Goal: Obtain resource: Download file/media

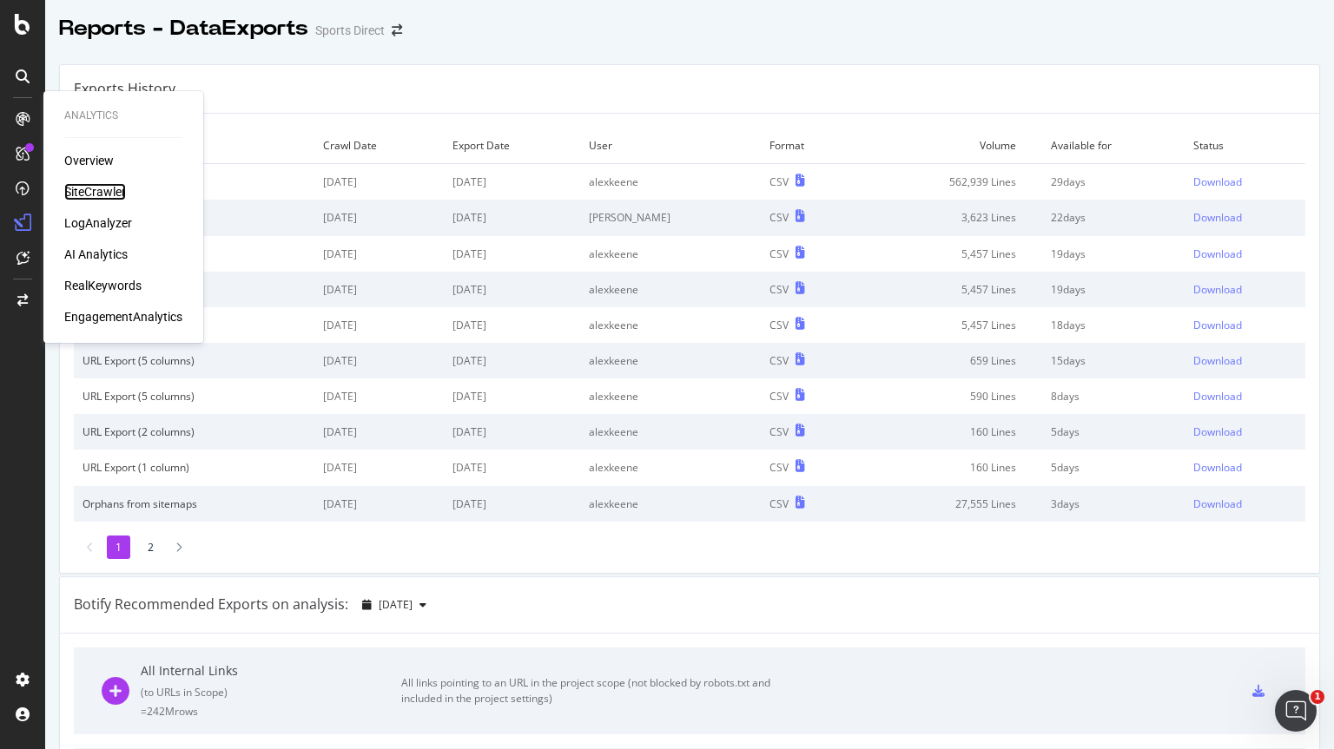
click at [106, 188] on div "SiteCrawler" at bounding box center [95, 191] width 62 height 17
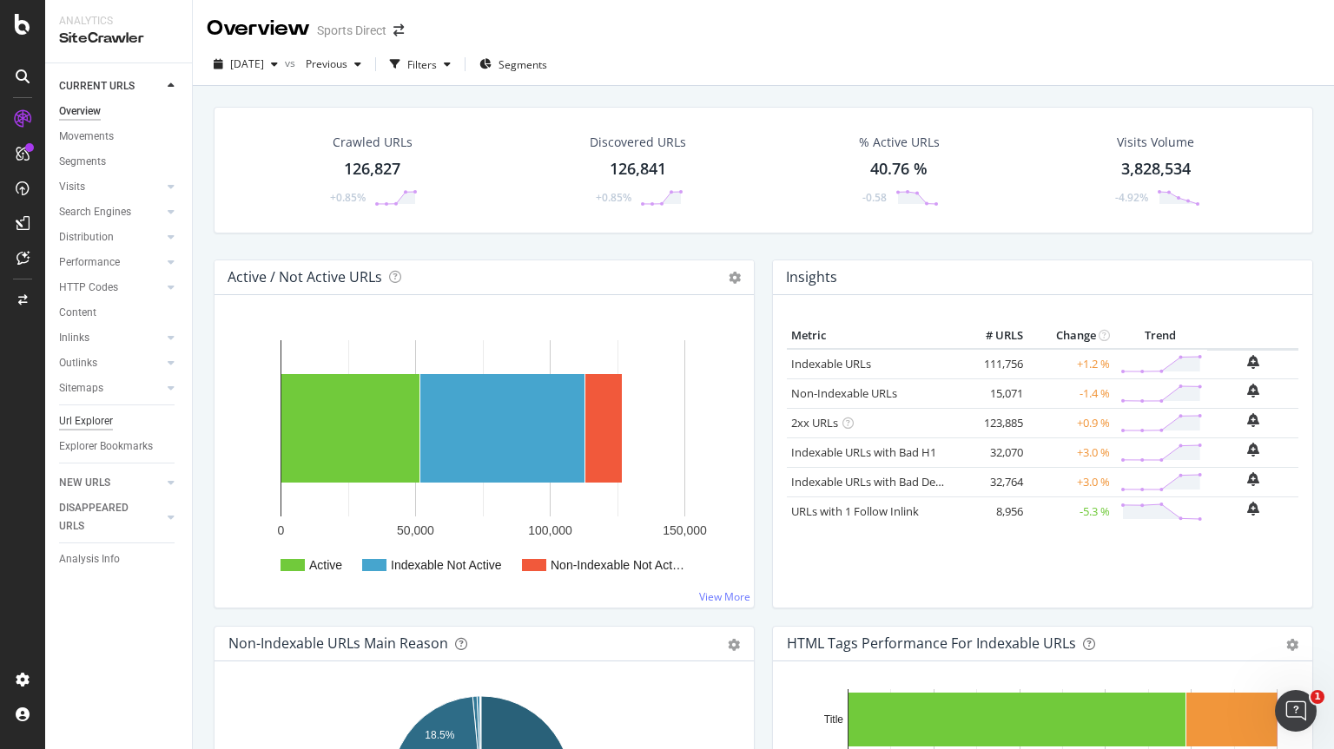
click at [82, 429] on div "Url Explorer" at bounding box center [86, 421] width 54 height 18
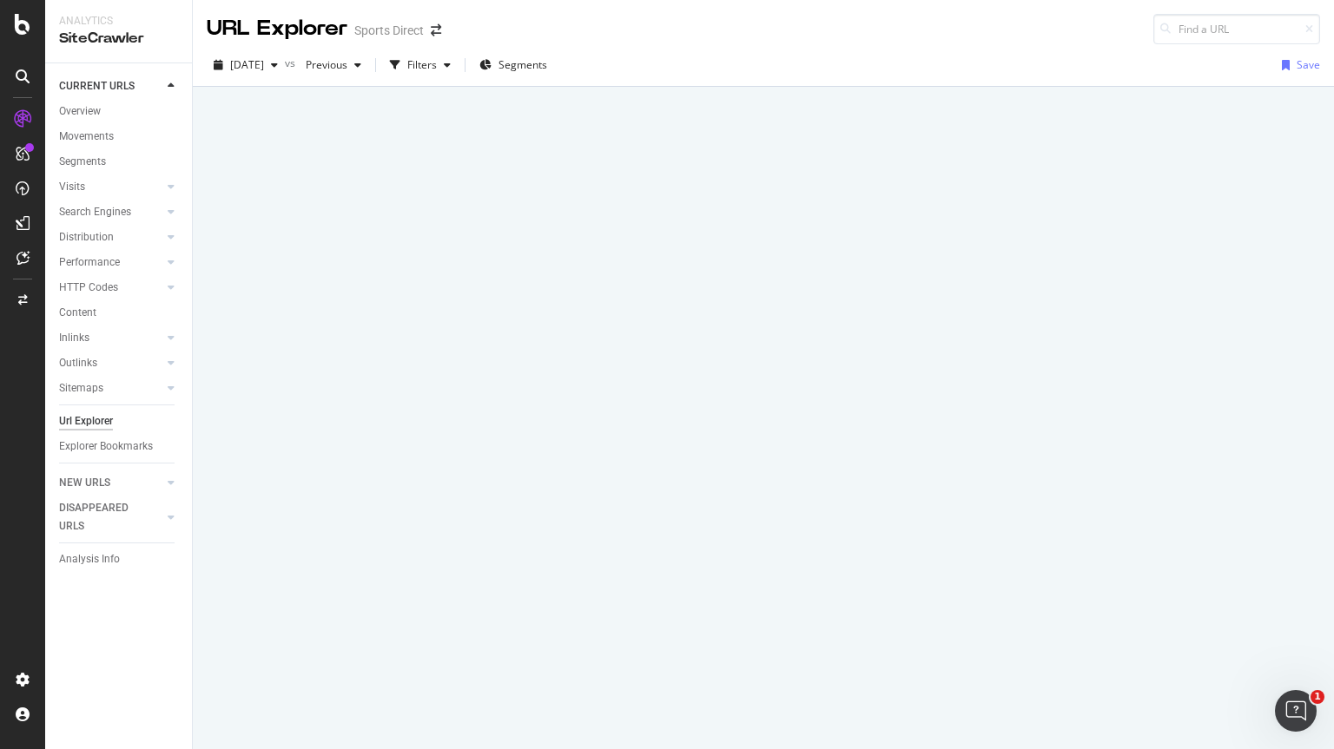
click at [82, 429] on div "Url Explorer" at bounding box center [86, 421] width 54 height 18
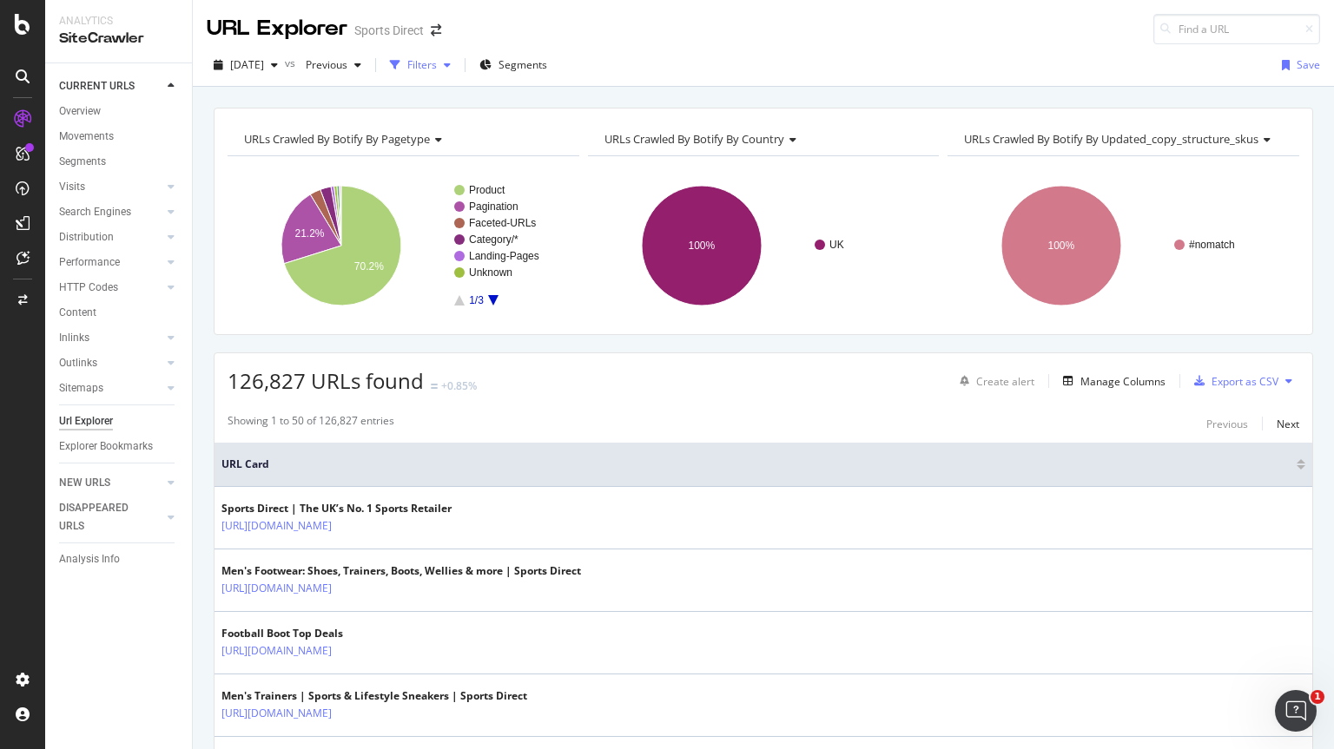
click at [444, 74] on div "Filters" at bounding box center [420, 65] width 75 height 26
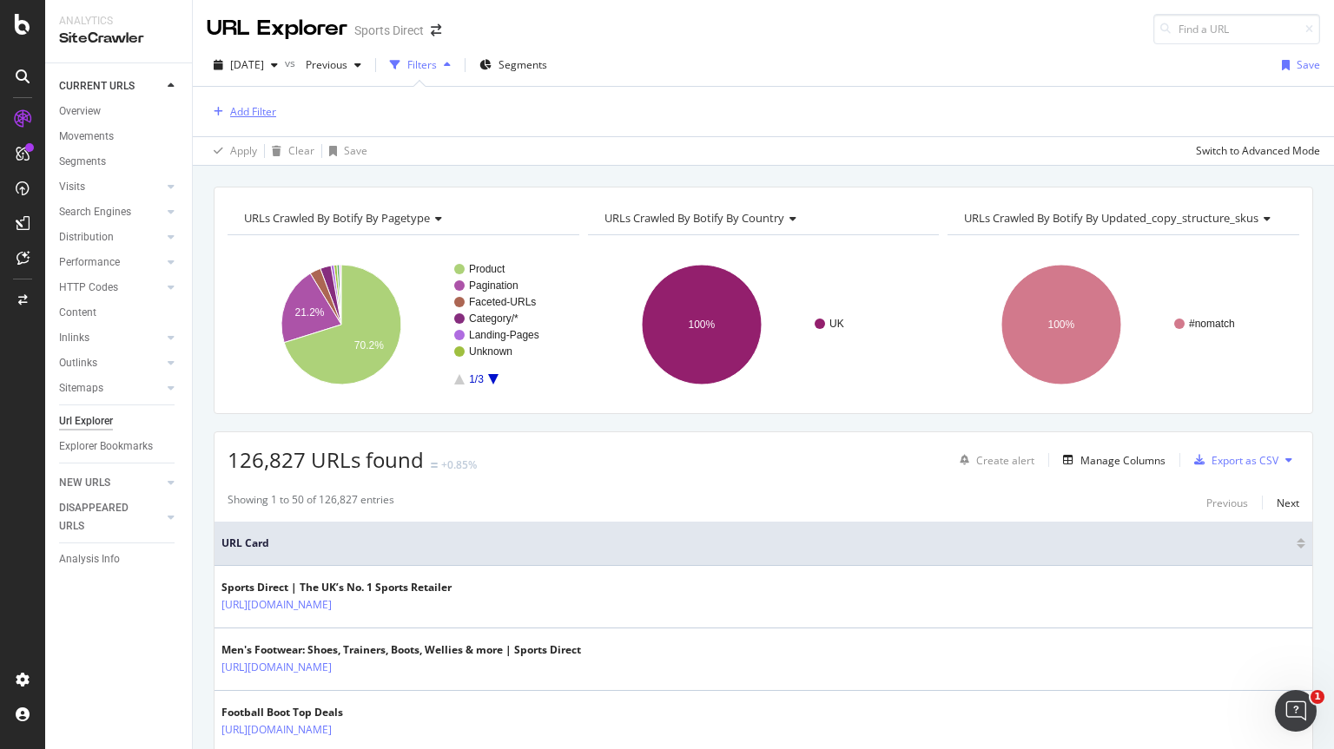
click at [262, 120] on div "Add Filter" at bounding box center [241, 111] width 69 height 19
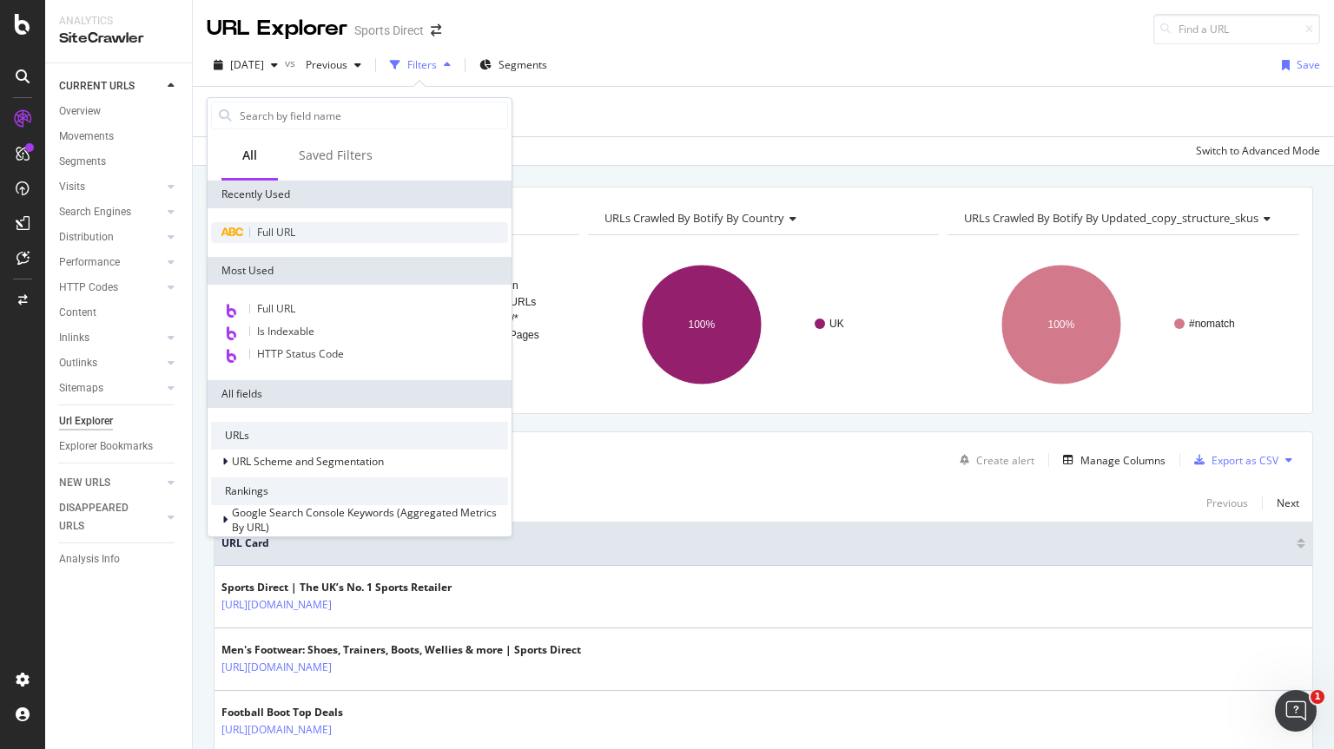
click at [338, 240] on div "Full URL" at bounding box center [359, 232] width 297 height 21
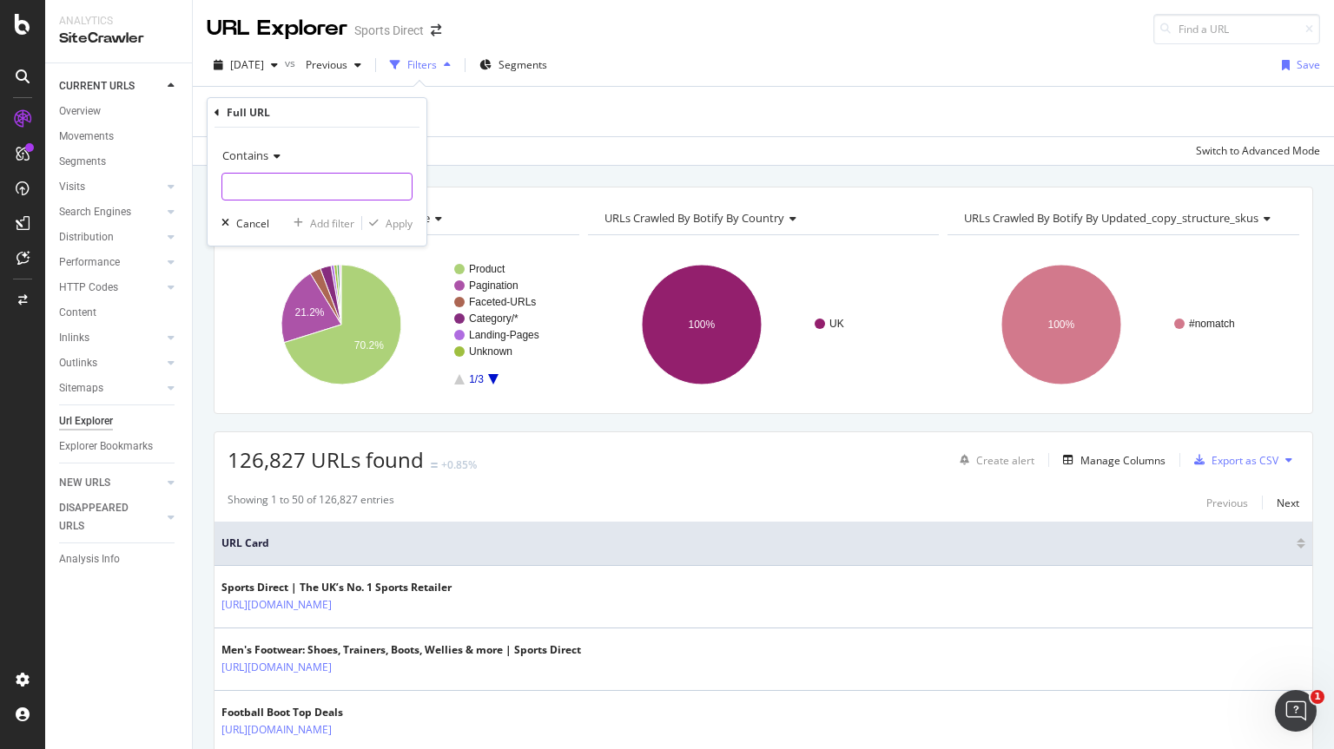
click at [313, 190] on input "text" at bounding box center [316, 187] width 189 height 28
type input "rugby"
click at [396, 226] on div "Apply" at bounding box center [398, 223] width 27 height 15
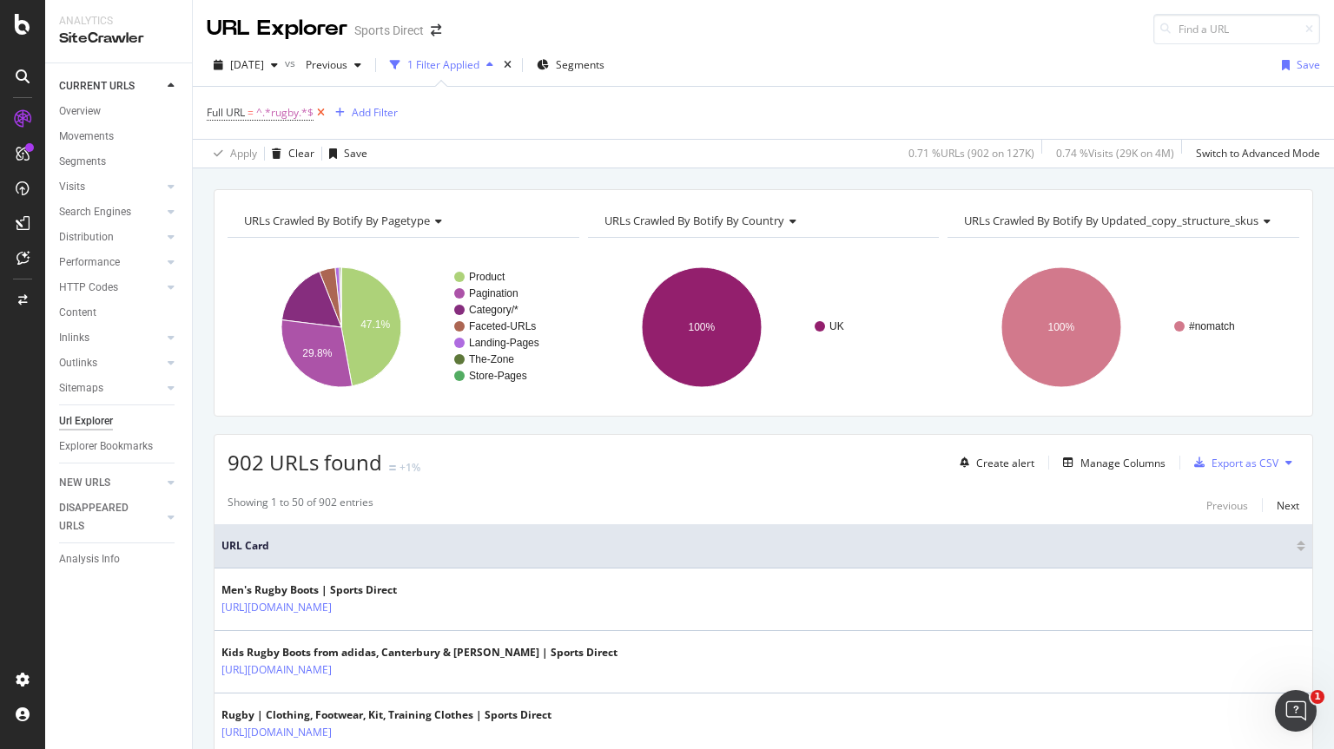
click at [319, 114] on icon at bounding box center [320, 112] width 15 height 17
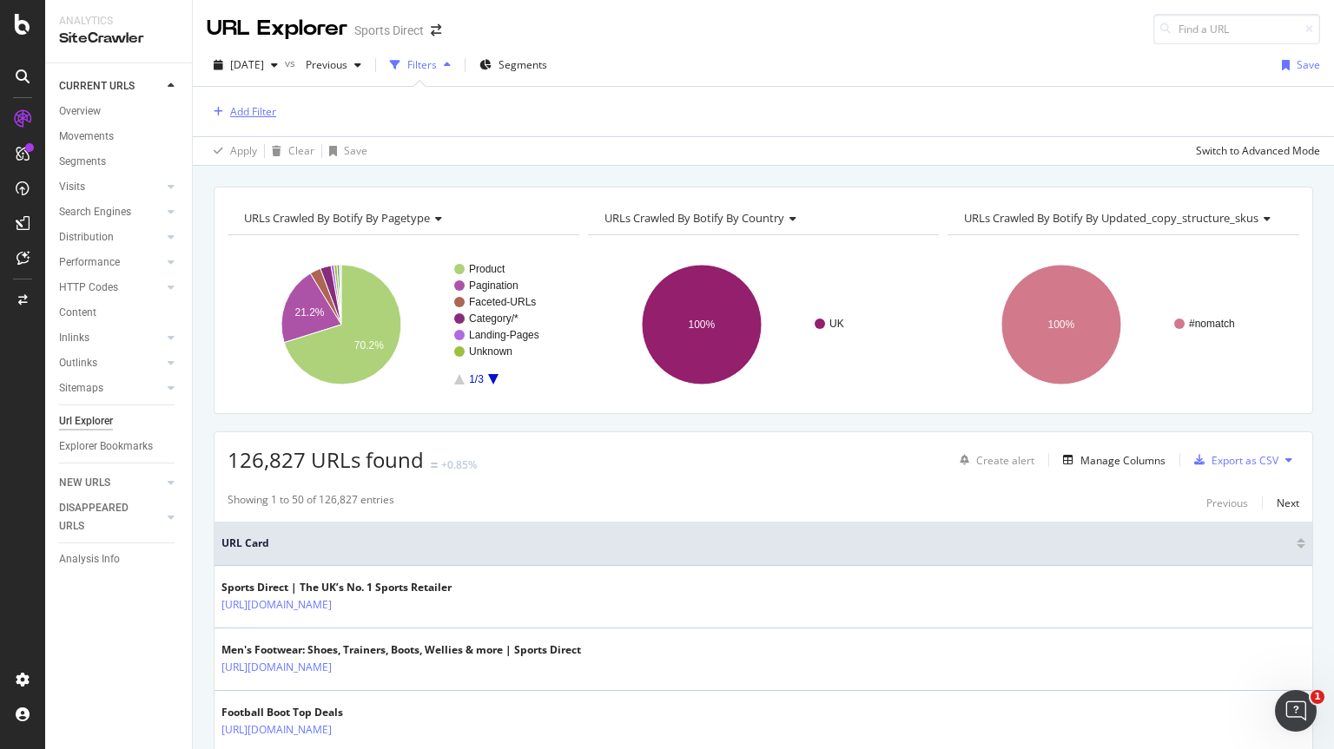
click at [265, 111] on div "Add Filter" at bounding box center [253, 111] width 46 height 15
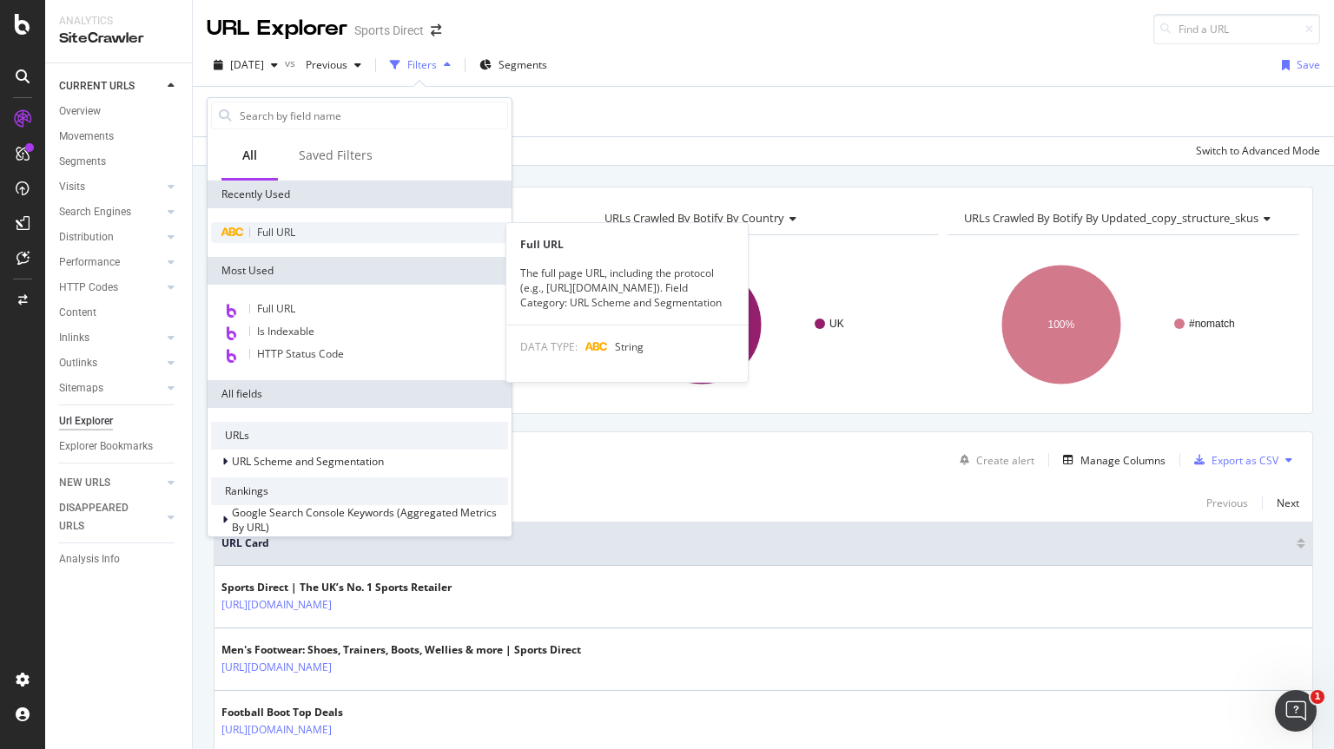
click at [317, 233] on div "Full URL" at bounding box center [359, 232] width 297 height 21
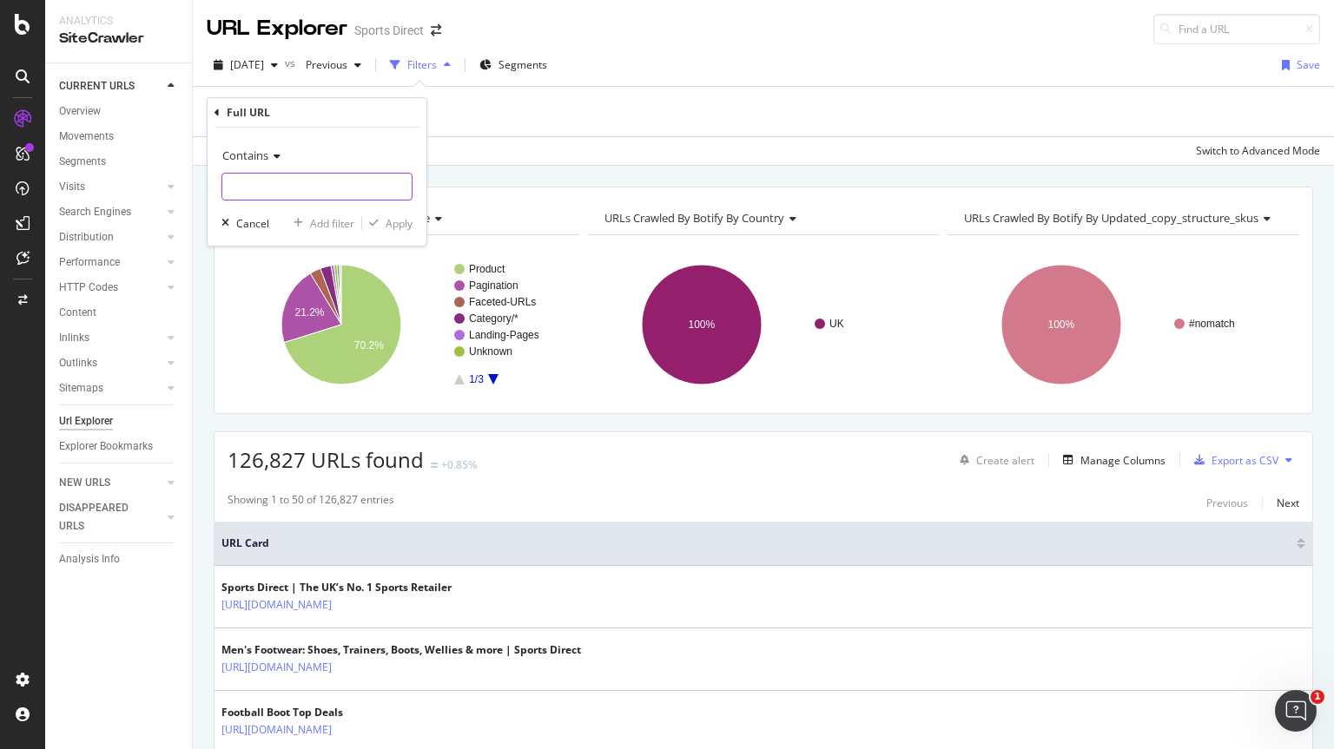
click at [282, 187] on input "text" at bounding box center [316, 187] width 189 height 28
type input "rugby"
click at [369, 219] on icon "button" at bounding box center [374, 223] width 10 height 10
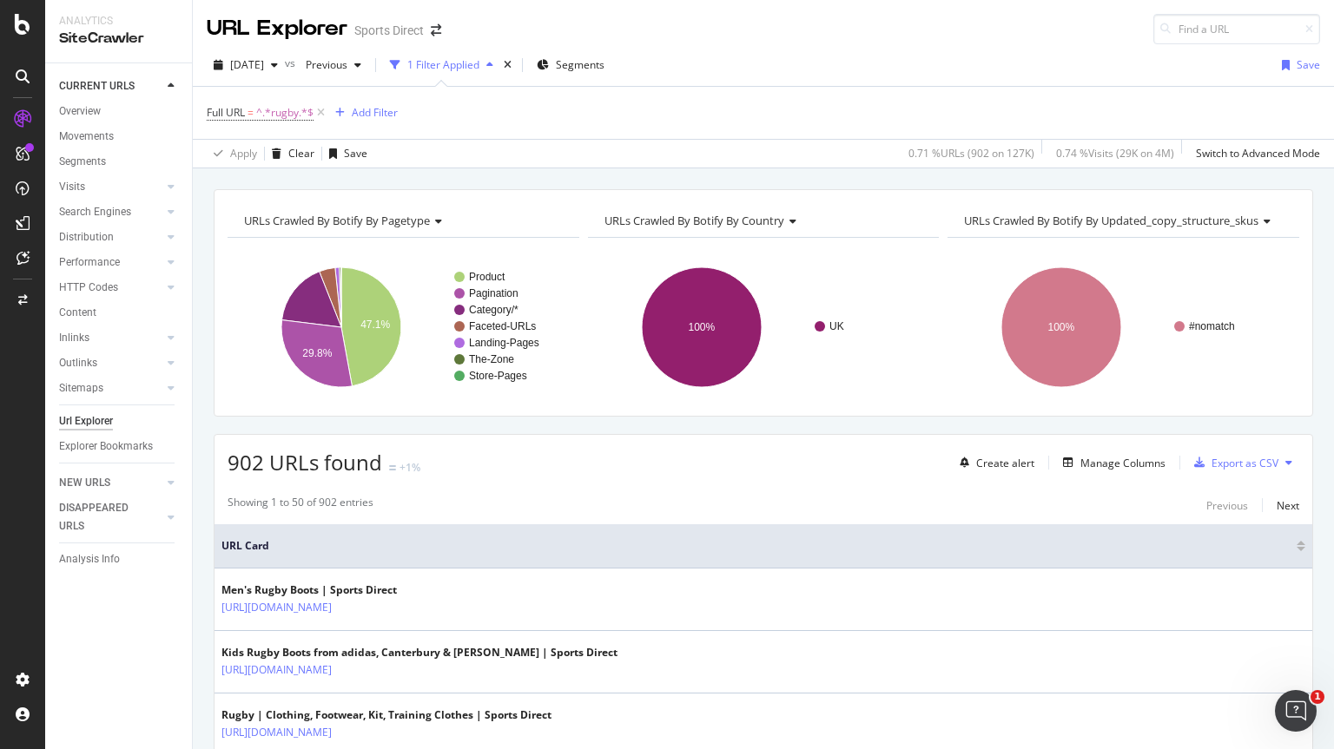
click at [624, 169] on div "URLs Crawled By Botify By pagetype Chart (by Value) Table Expand Export as CSV …" at bounding box center [763, 189] width 1141 height 42
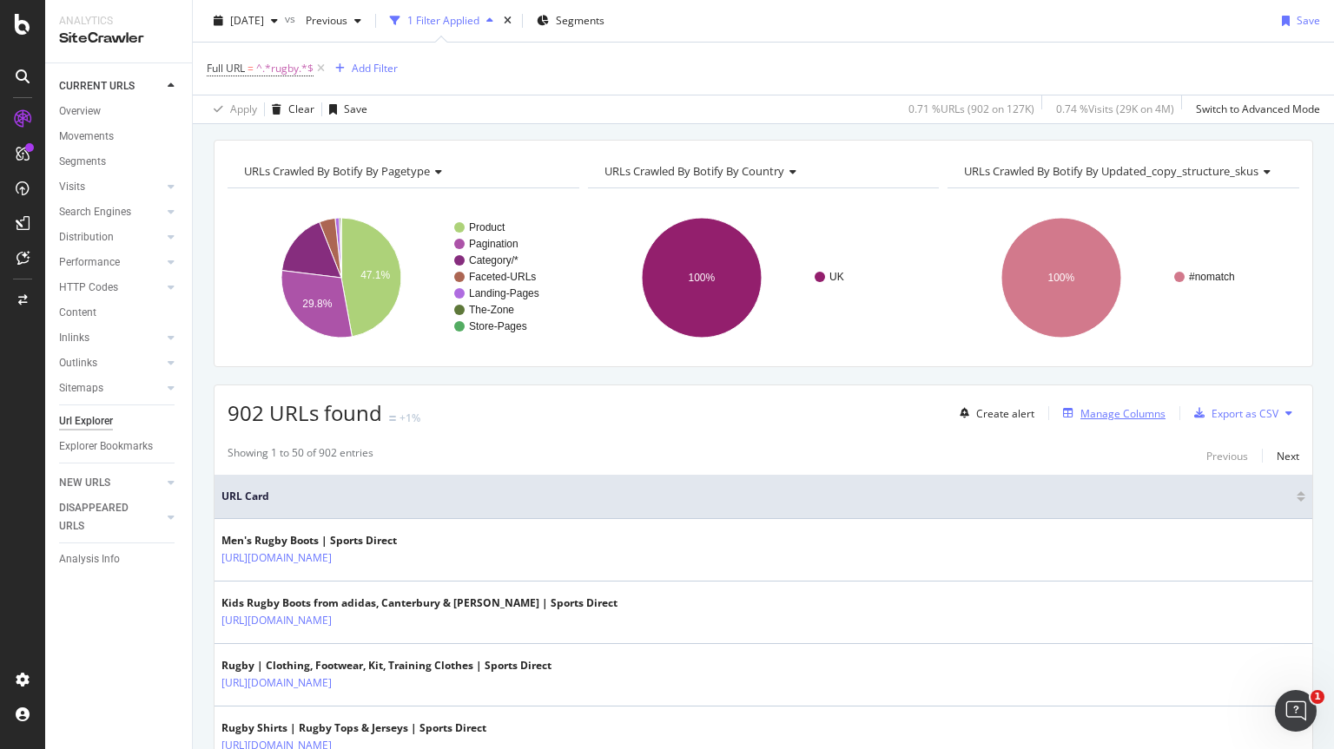
scroll to position [36, 0]
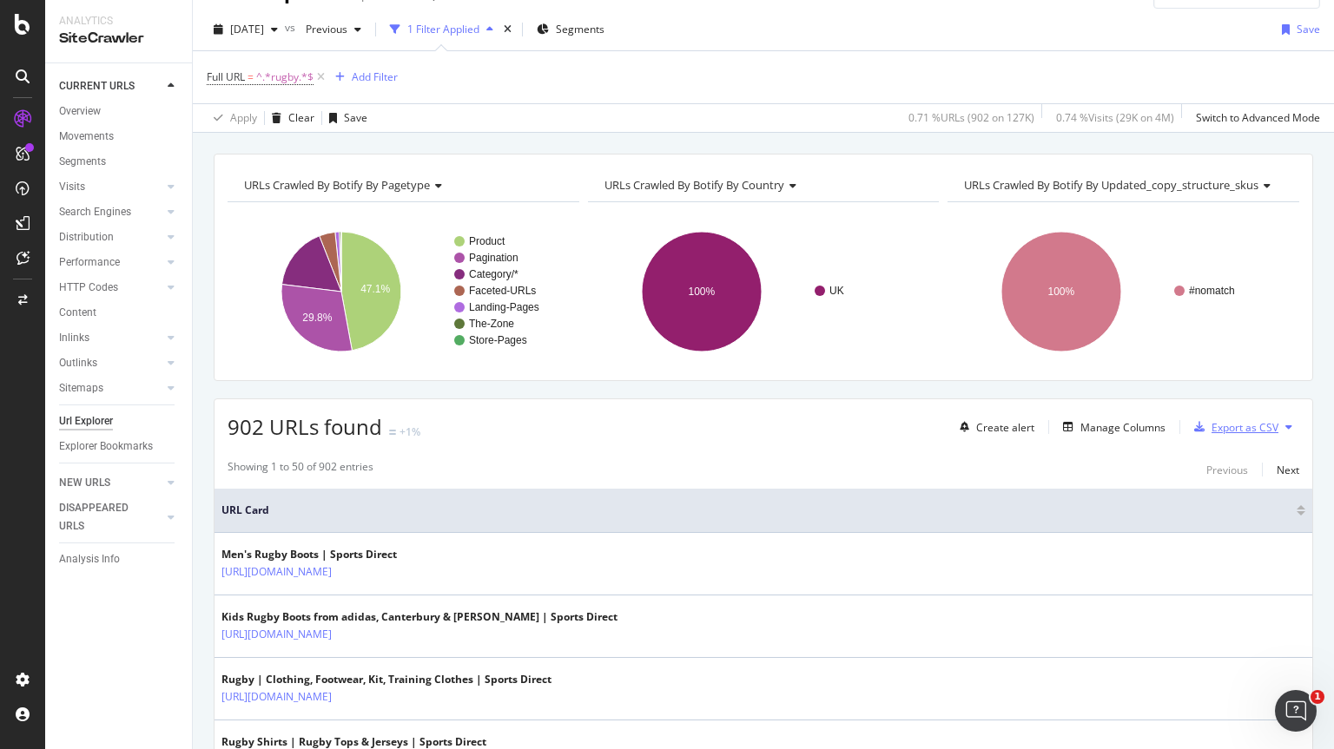
click at [1211, 428] on div "Export as CSV" at bounding box center [1244, 427] width 67 height 15
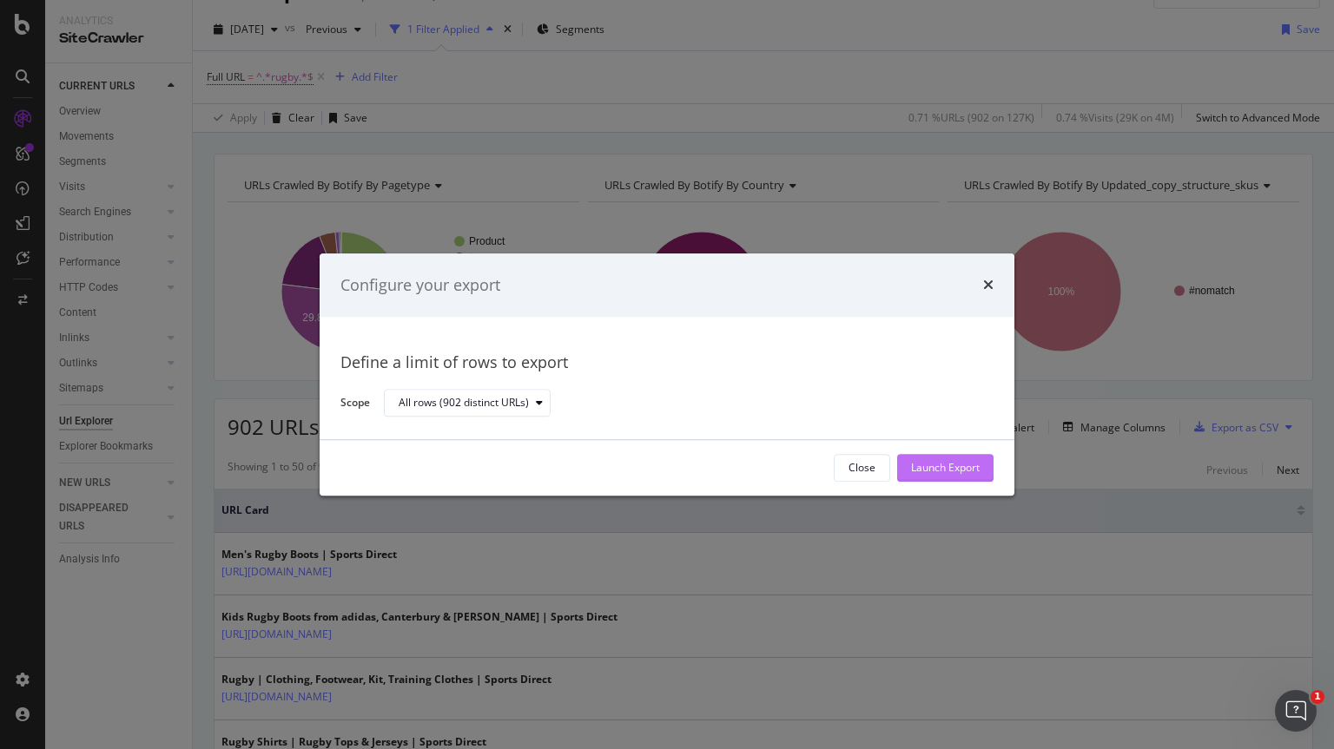
click at [952, 467] on div "Launch Export" at bounding box center [945, 468] width 69 height 15
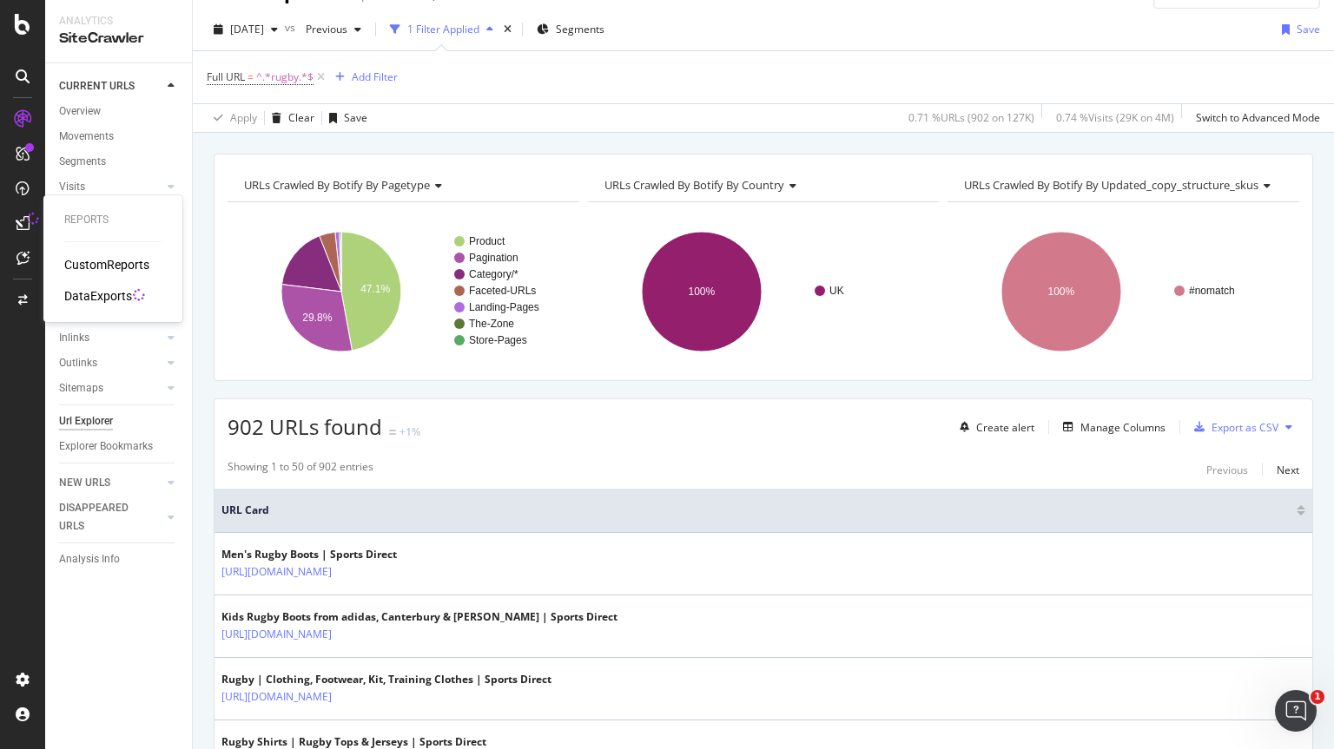
click at [116, 299] on div "DataExports" at bounding box center [98, 295] width 68 height 17
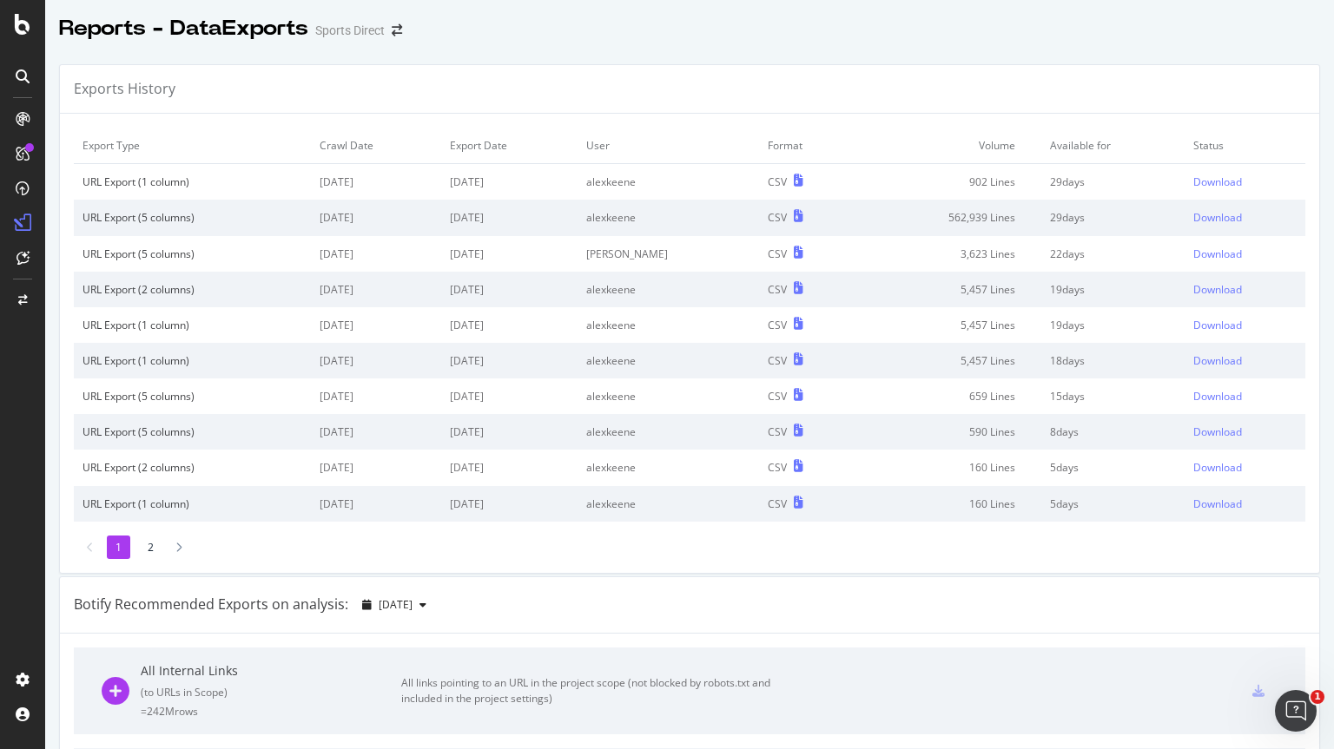
click at [655, 69] on div "Exports History" at bounding box center [689, 89] width 1259 height 49
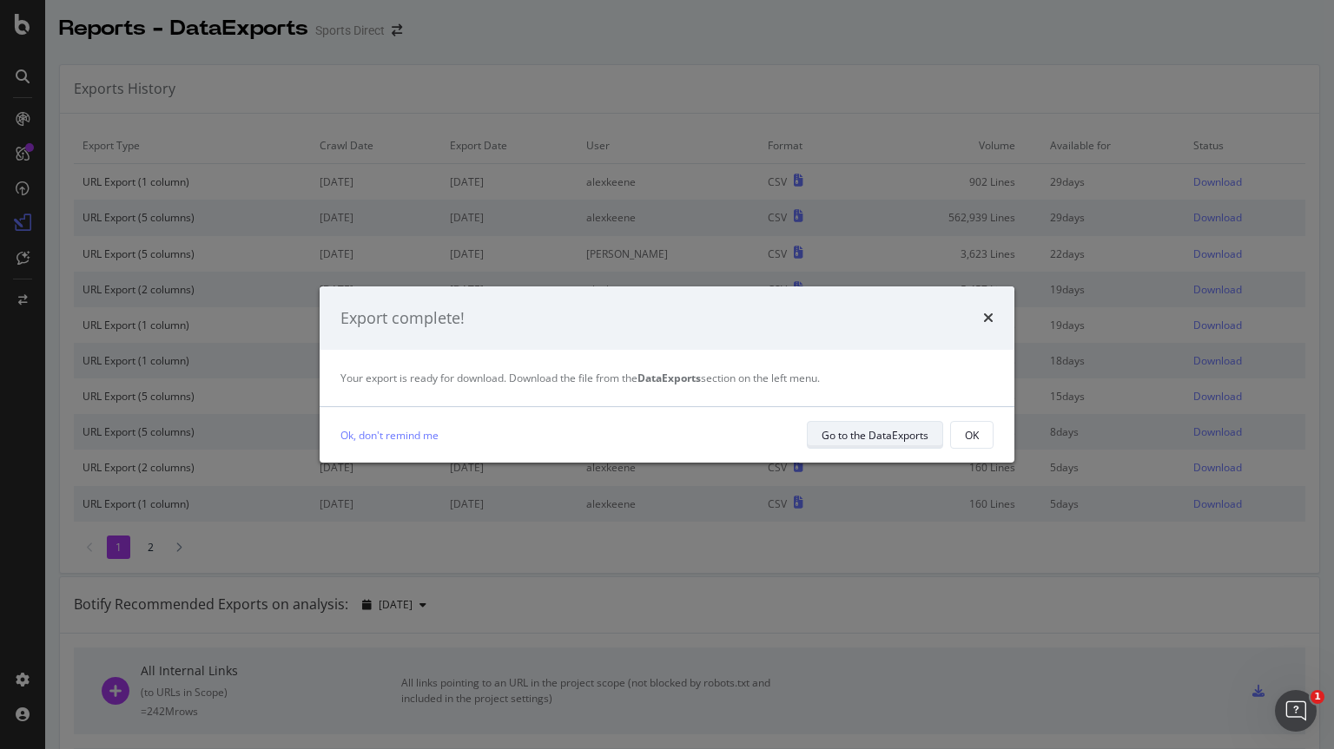
click at [848, 440] on div "Go to the DataExports" at bounding box center [874, 435] width 107 height 15
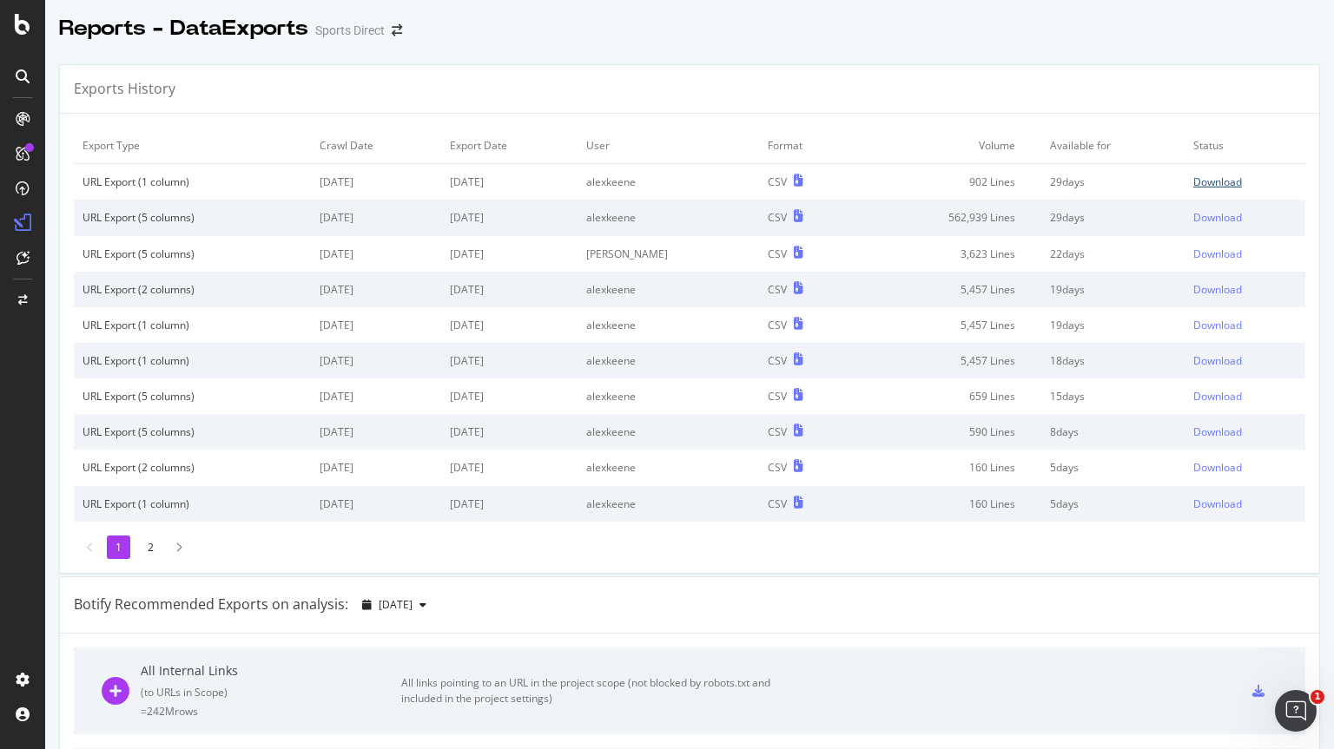
click at [1202, 178] on div "Download" at bounding box center [1217, 182] width 49 height 15
